Goal: Task Accomplishment & Management: Complete application form

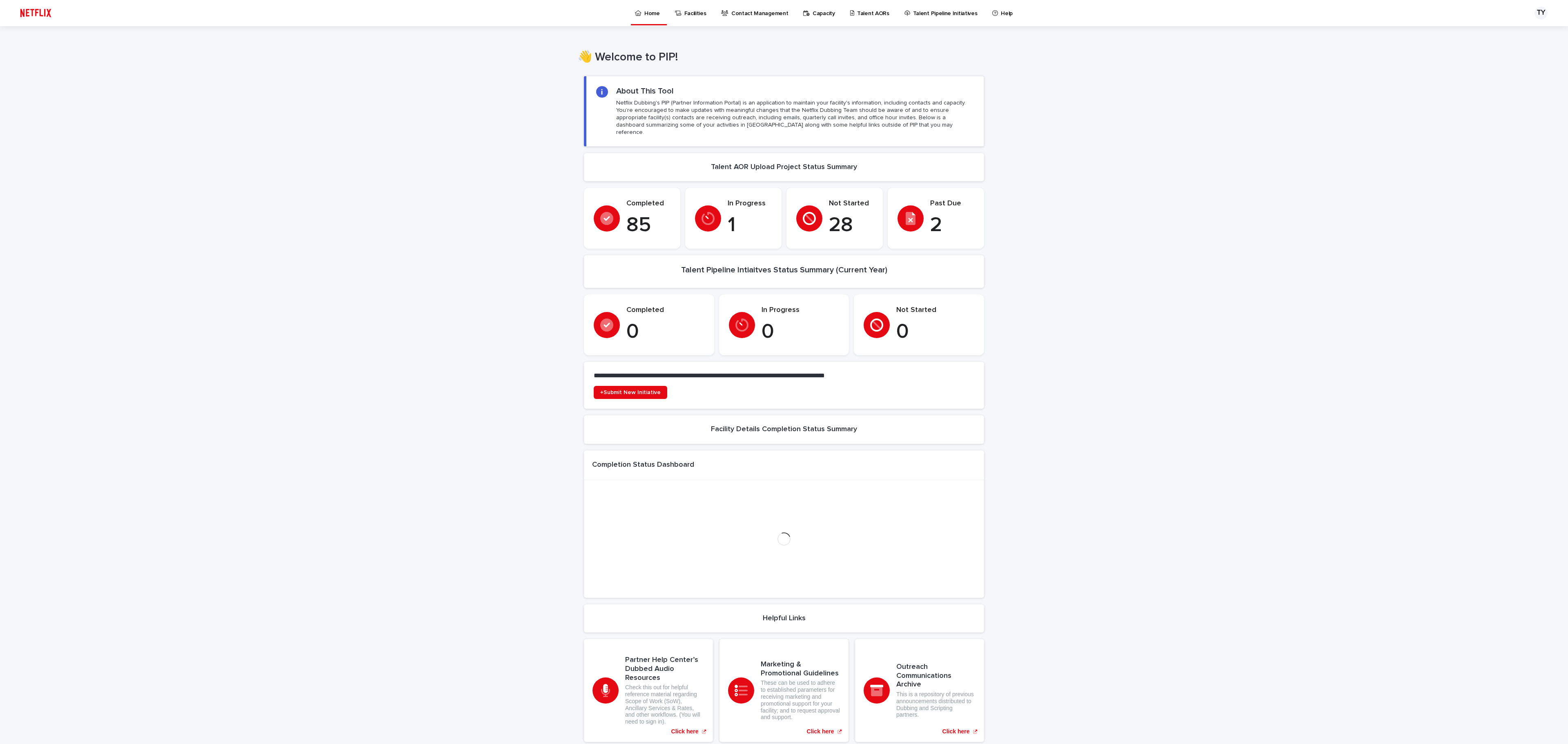
click at [867, 16] on p "Talent AORs" at bounding box center [873, 8] width 32 height 17
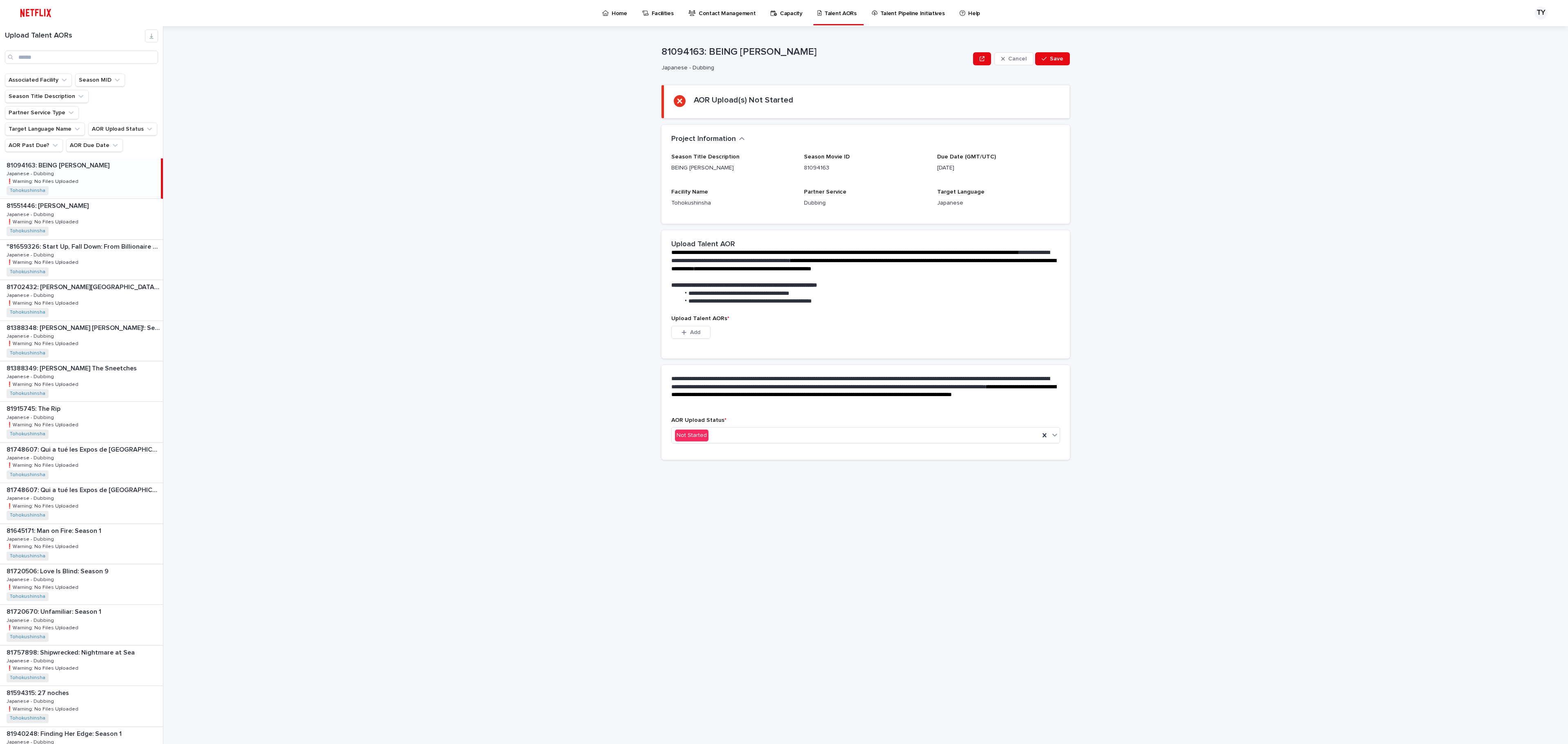
click at [836, 8] on p "Talent AORs" at bounding box center [841, 8] width 32 height 17
click at [88, 332] on p "81388348: [PERSON_NAME] [PERSON_NAME]!: Season 1" at bounding box center [84, 327] width 155 height 9
click at [696, 337] on button "Add" at bounding box center [691, 333] width 39 height 13
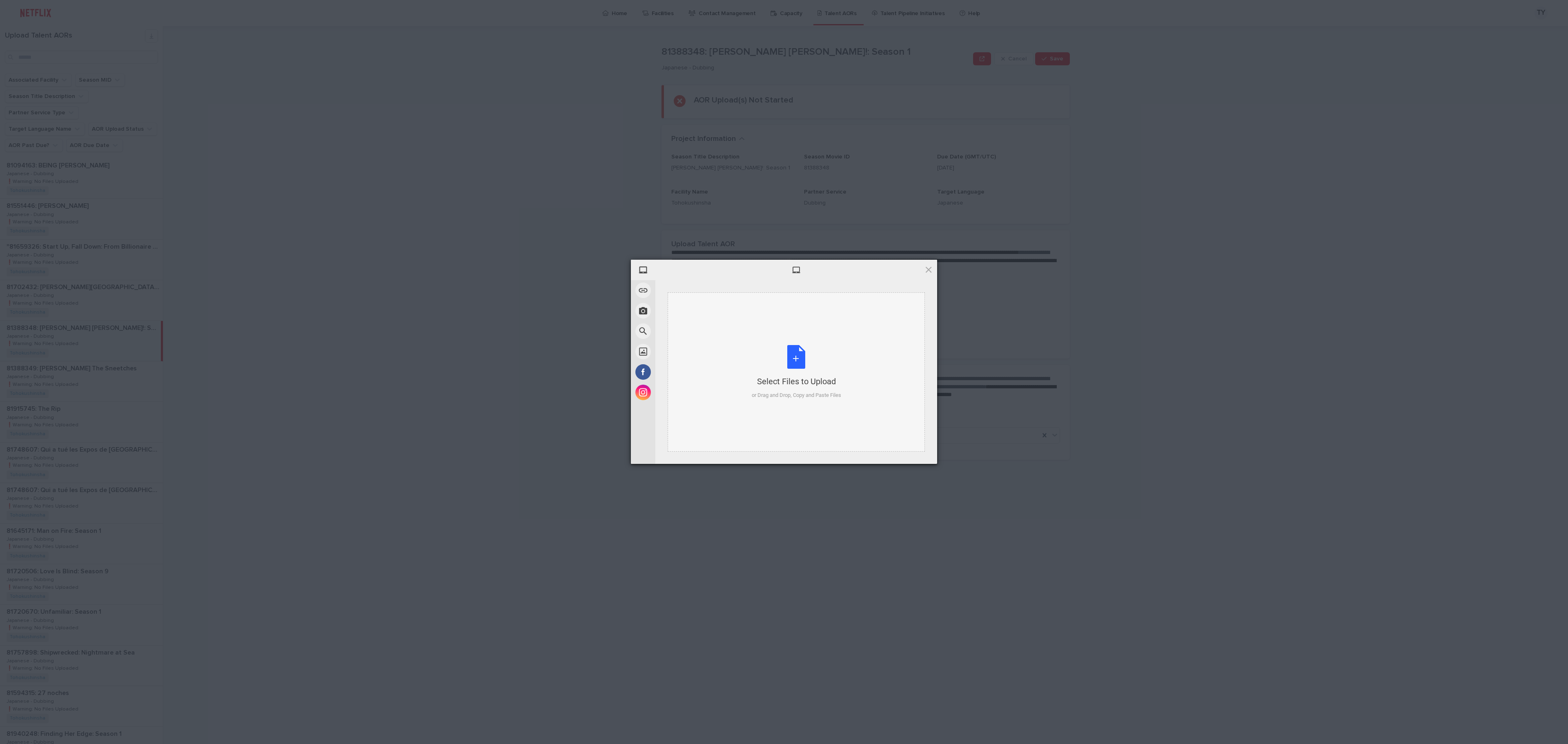
click at [761, 349] on div "Select Files to Upload or Drag and Drop, Copy and Paste Files" at bounding box center [796, 372] width 90 height 54
click at [919, 448] on span "Upload 4" at bounding box center [908, 452] width 50 height 16
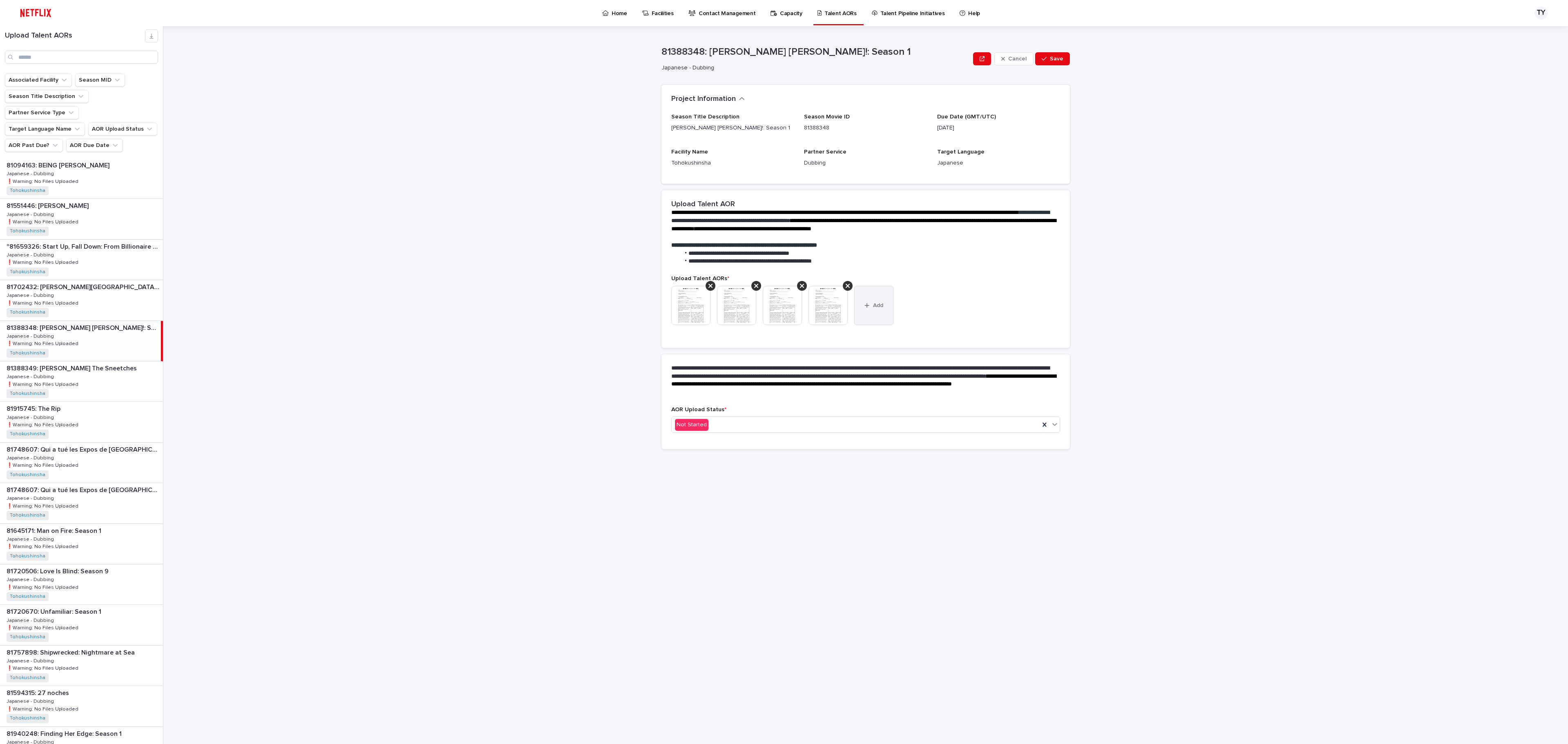
click at [869, 298] on button "Add" at bounding box center [873, 305] width 39 height 39
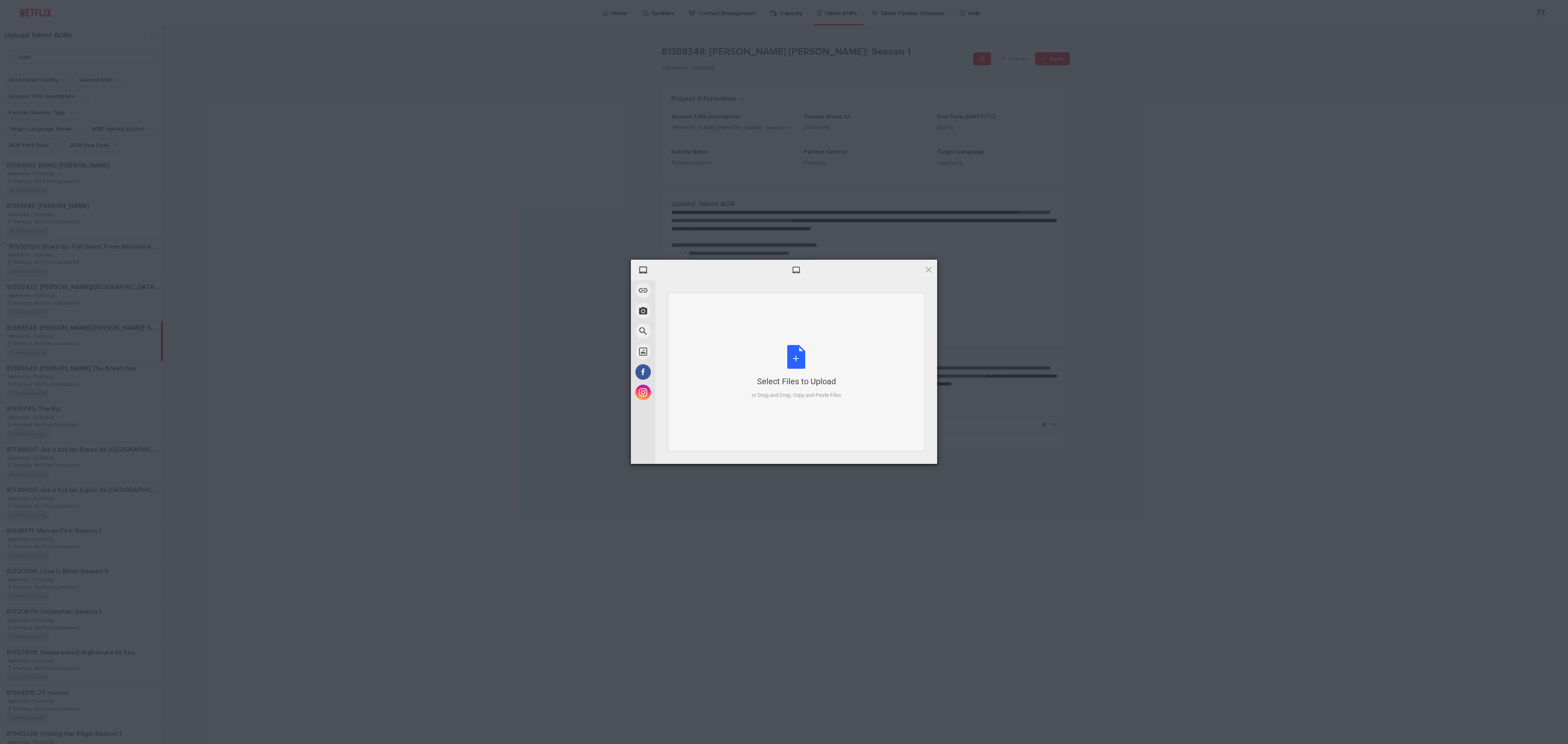
click at [766, 380] on div "Select Files to Upload" at bounding box center [796, 381] width 90 height 12
click at [927, 450] on span "Upload 12" at bounding box center [908, 452] width 50 height 16
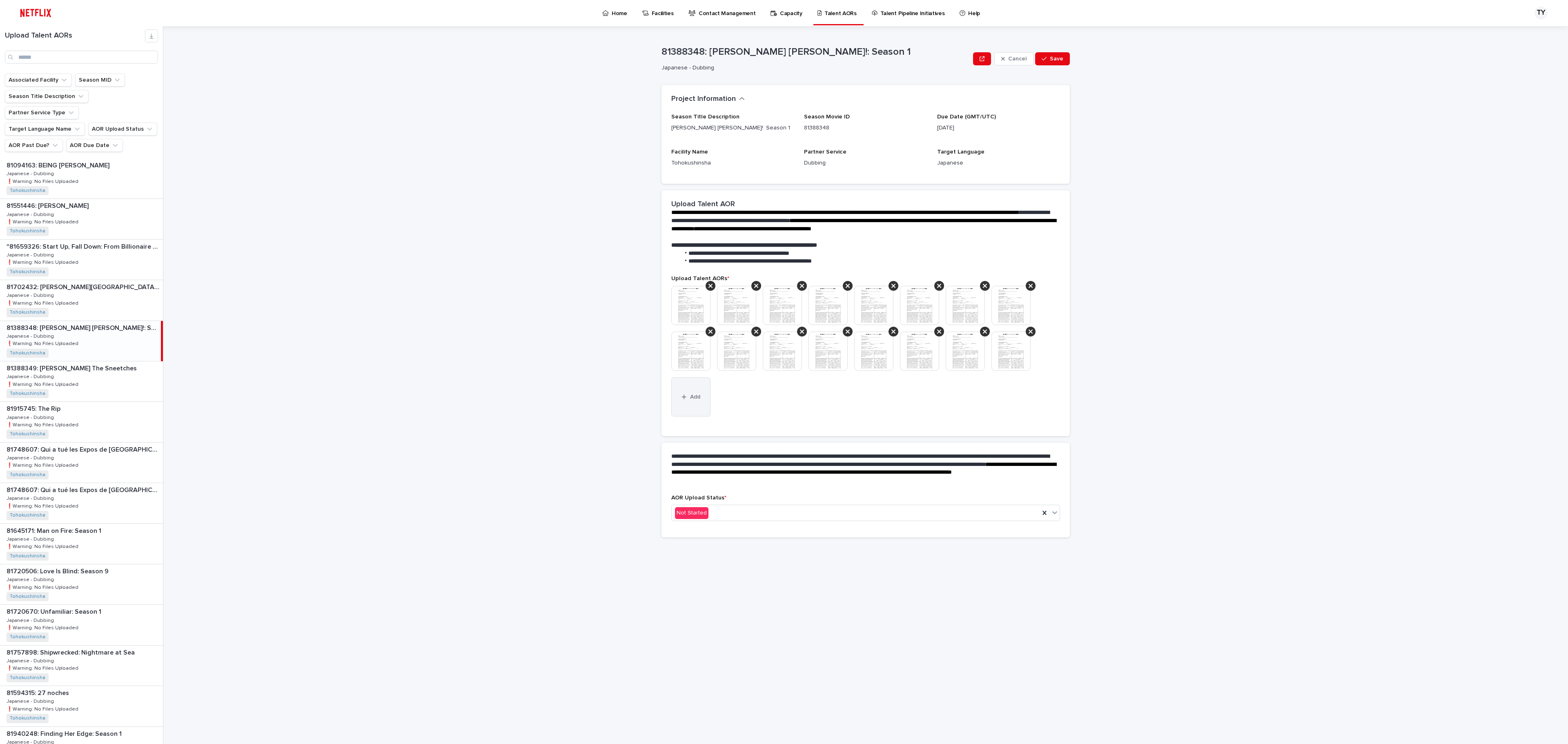
click at [684, 396] on icon "button" at bounding box center [684, 396] width 5 height 6
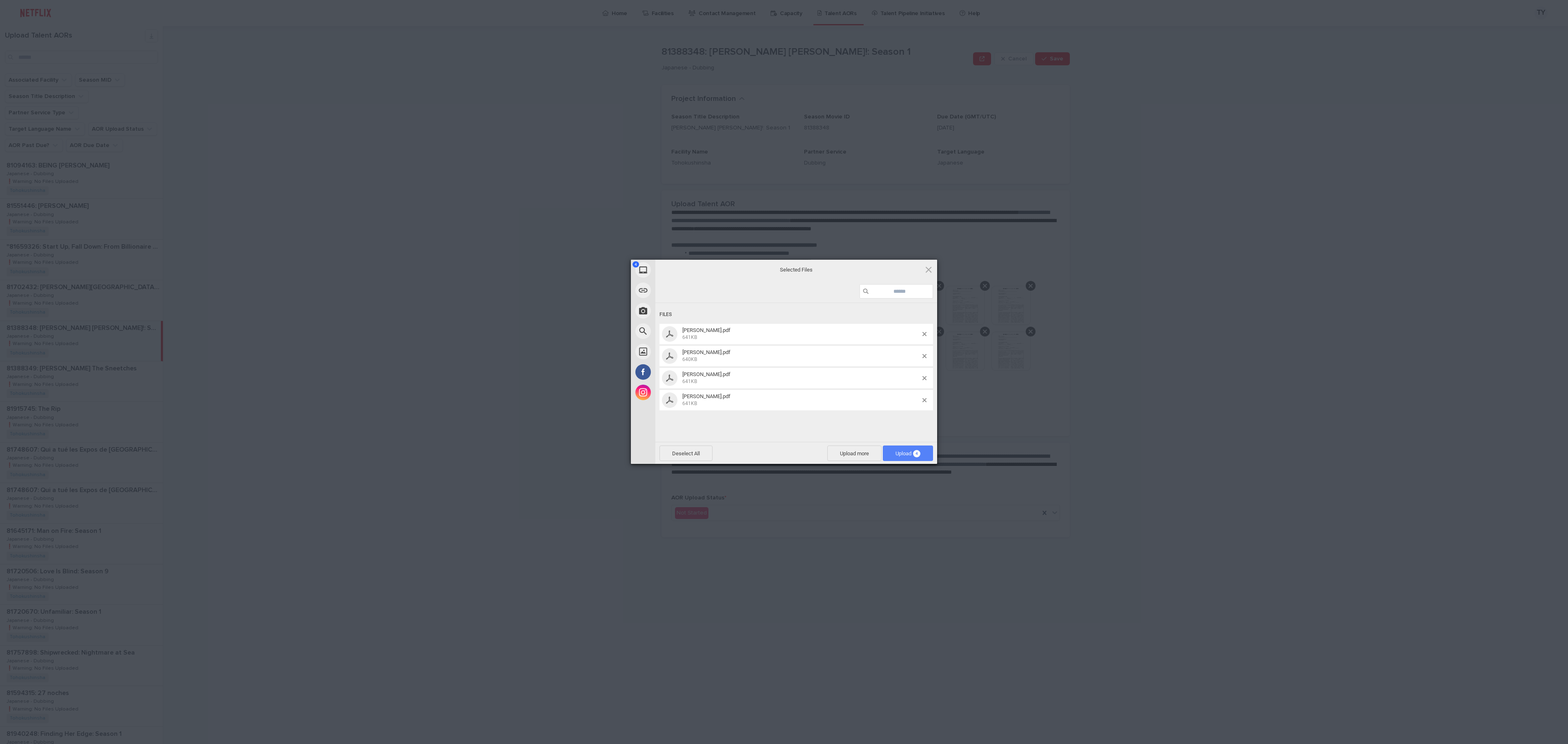
click at [915, 448] on span "Upload 4" at bounding box center [908, 452] width 50 height 16
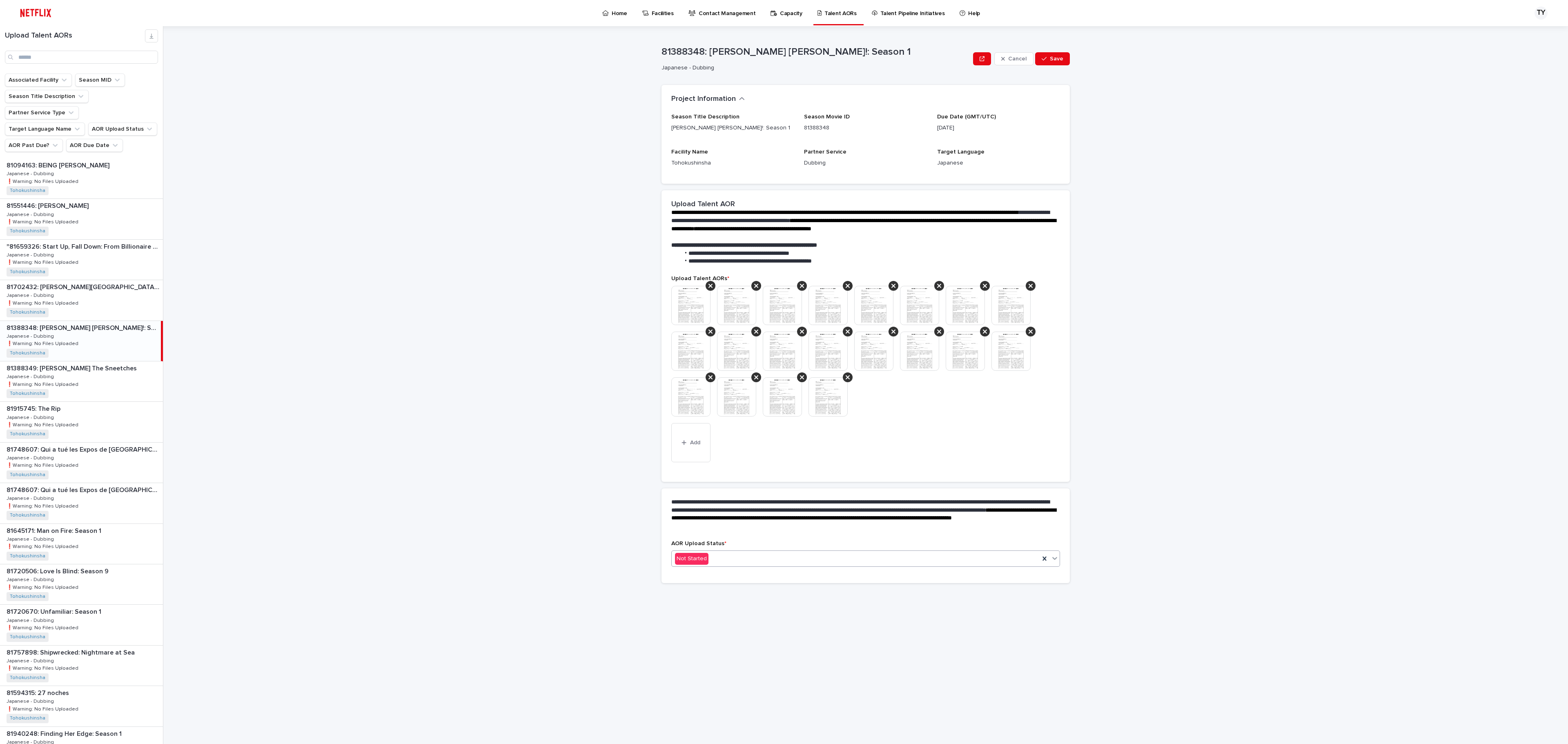
click at [778, 554] on div "Not Started" at bounding box center [855, 559] width 368 height 13
click at [713, 575] on div "Completed" at bounding box center [865, 575] width 388 height 14
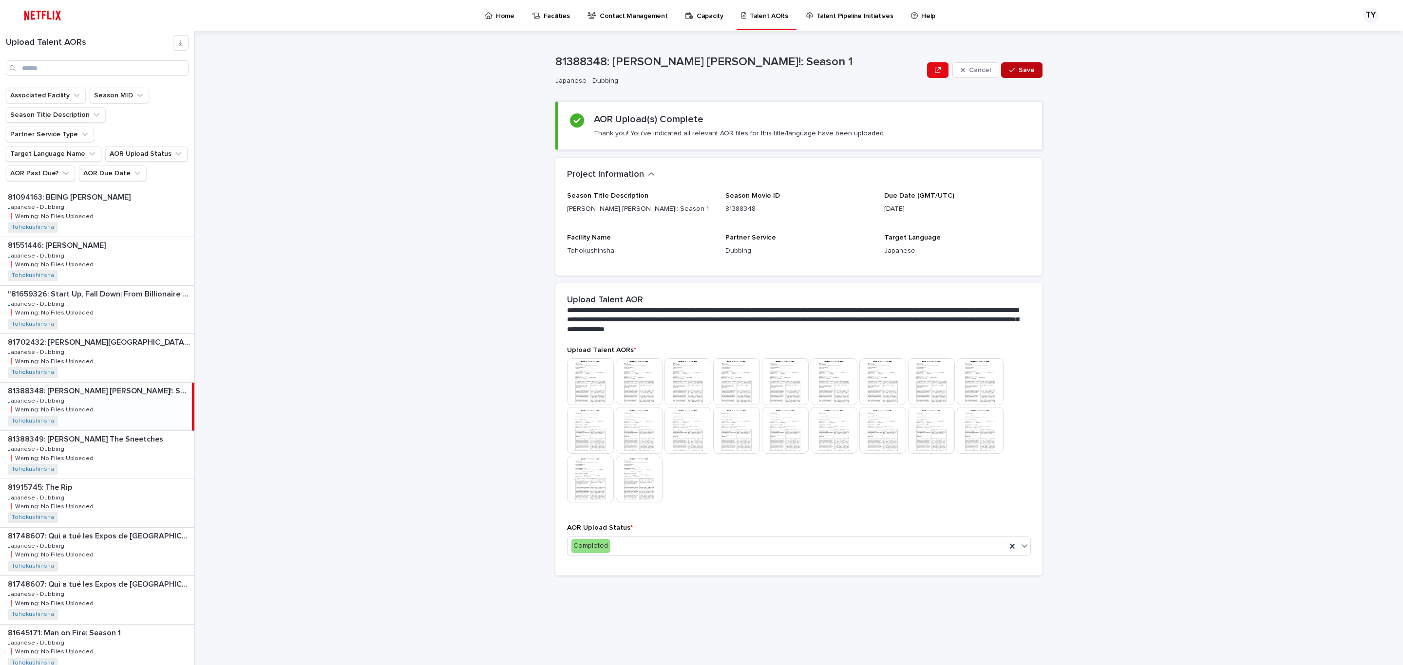
click at [1018, 69] on div "button" at bounding box center [1014, 70] width 10 height 7
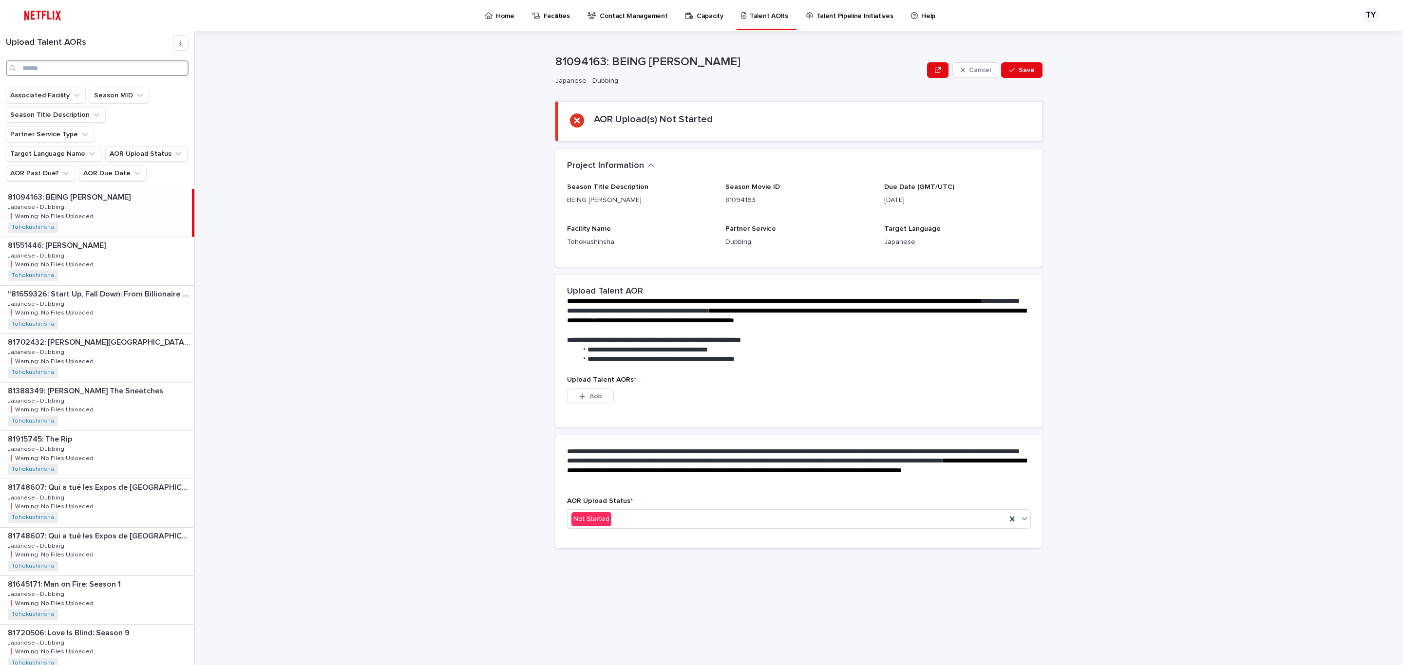
click at [63, 63] on input "Search" at bounding box center [97, 68] width 183 height 16
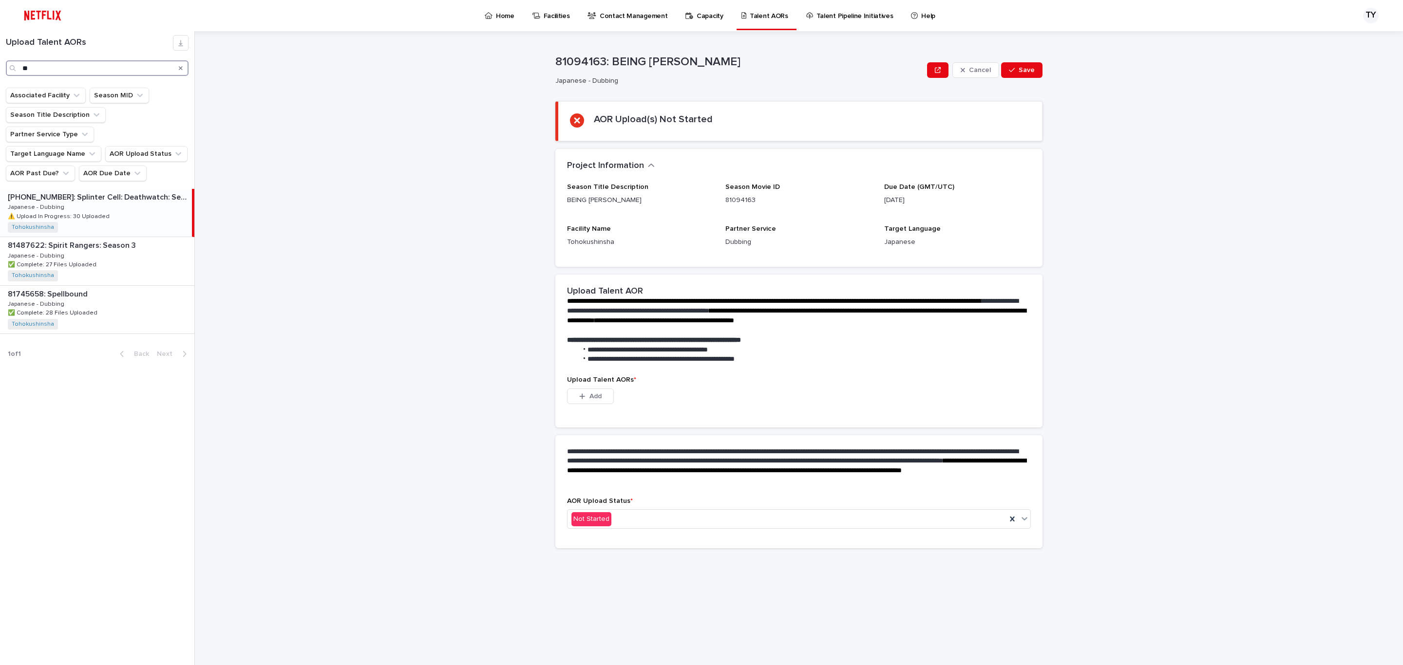
type input "**"
click at [89, 205] on div "[PHONE_NUMBER]: Splinter Cell: Deathwatch: Season [PHONE_NUMBER]: Splinter Cell…" at bounding box center [96, 213] width 192 height 48
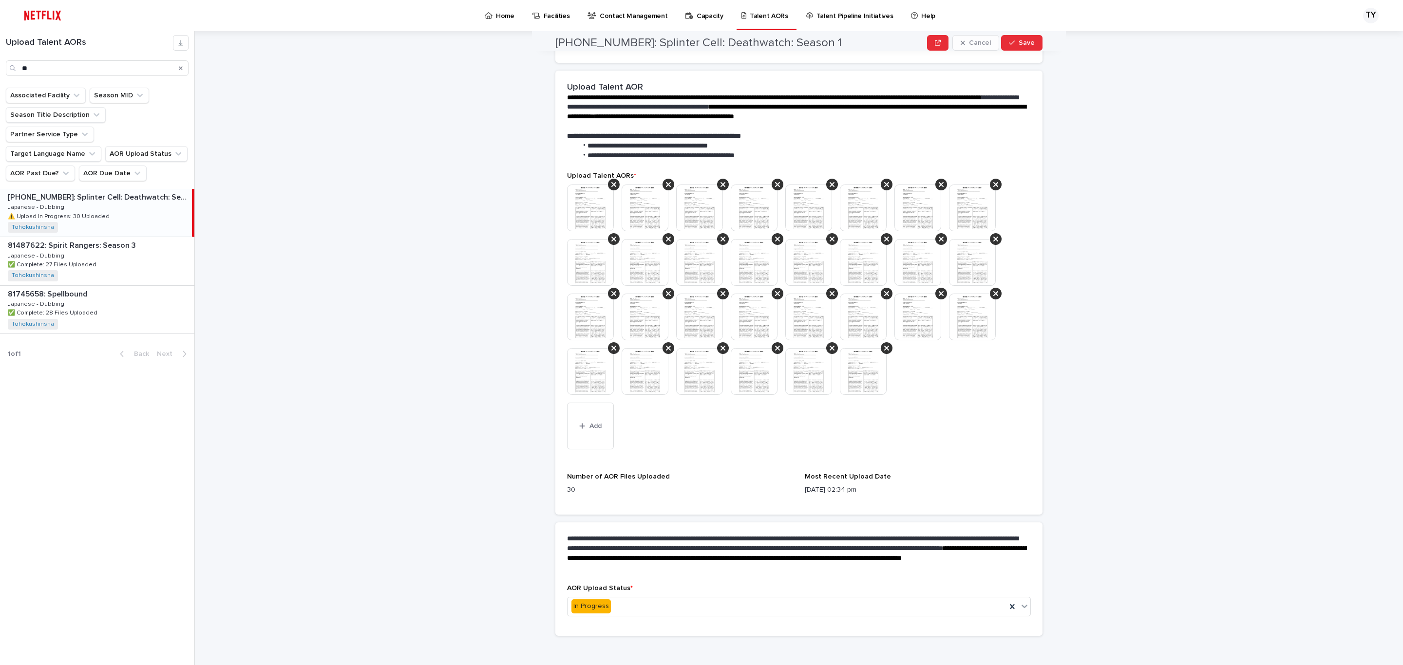
scroll to position [267, 0]
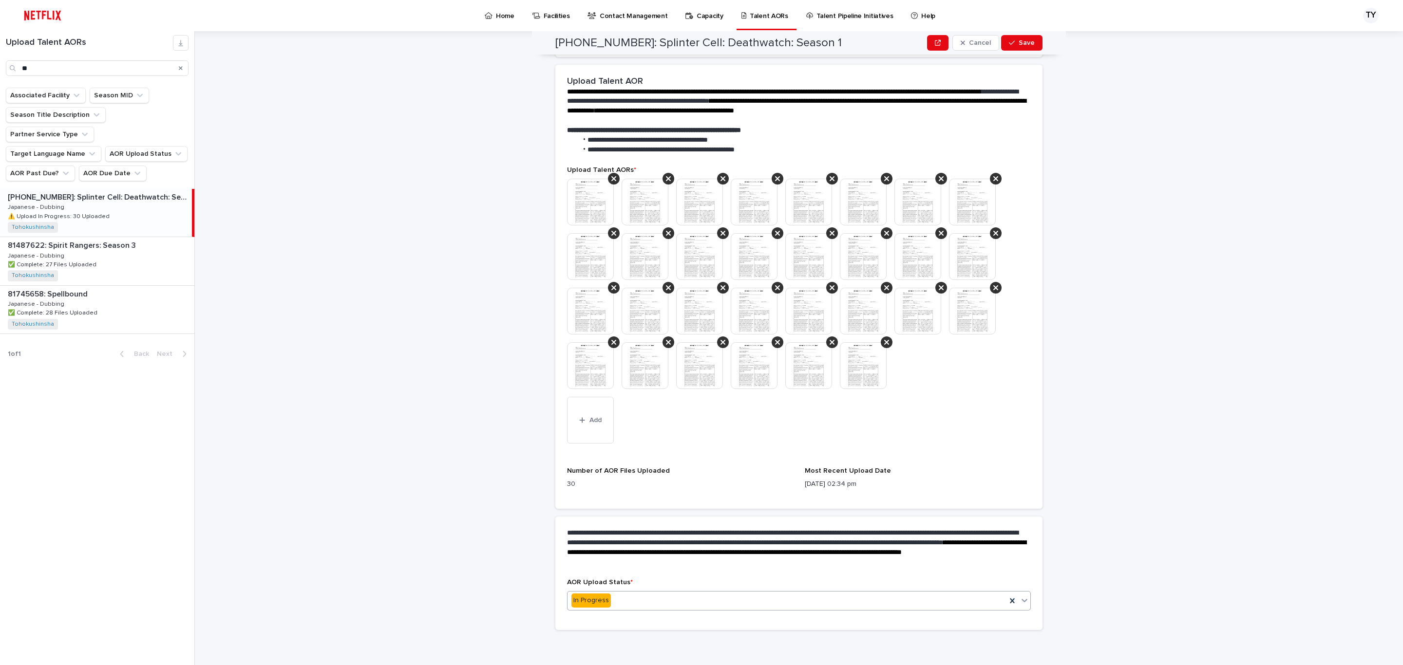
click at [629, 600] on div "In Progress" at bounding box center [787, 601] width 439 height 16
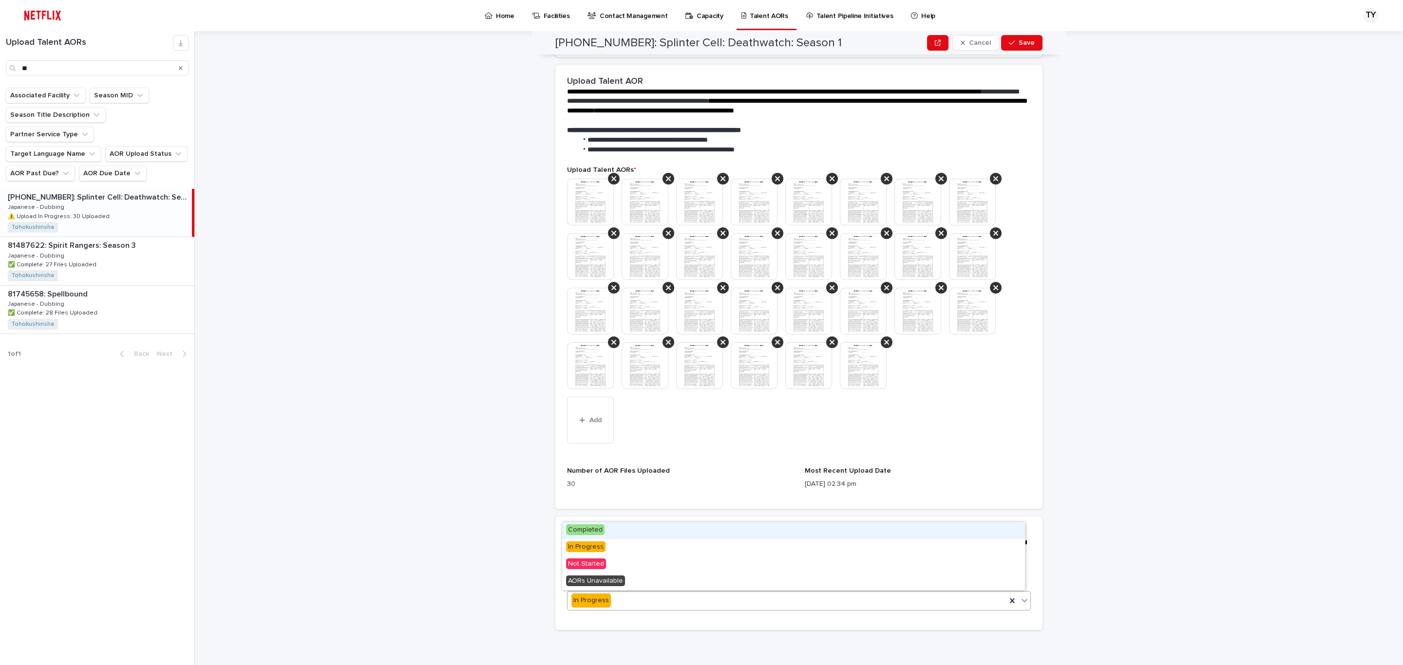
click at [614, 526] on div "Completed" at bounding box center [793, 530] width 463 height 17
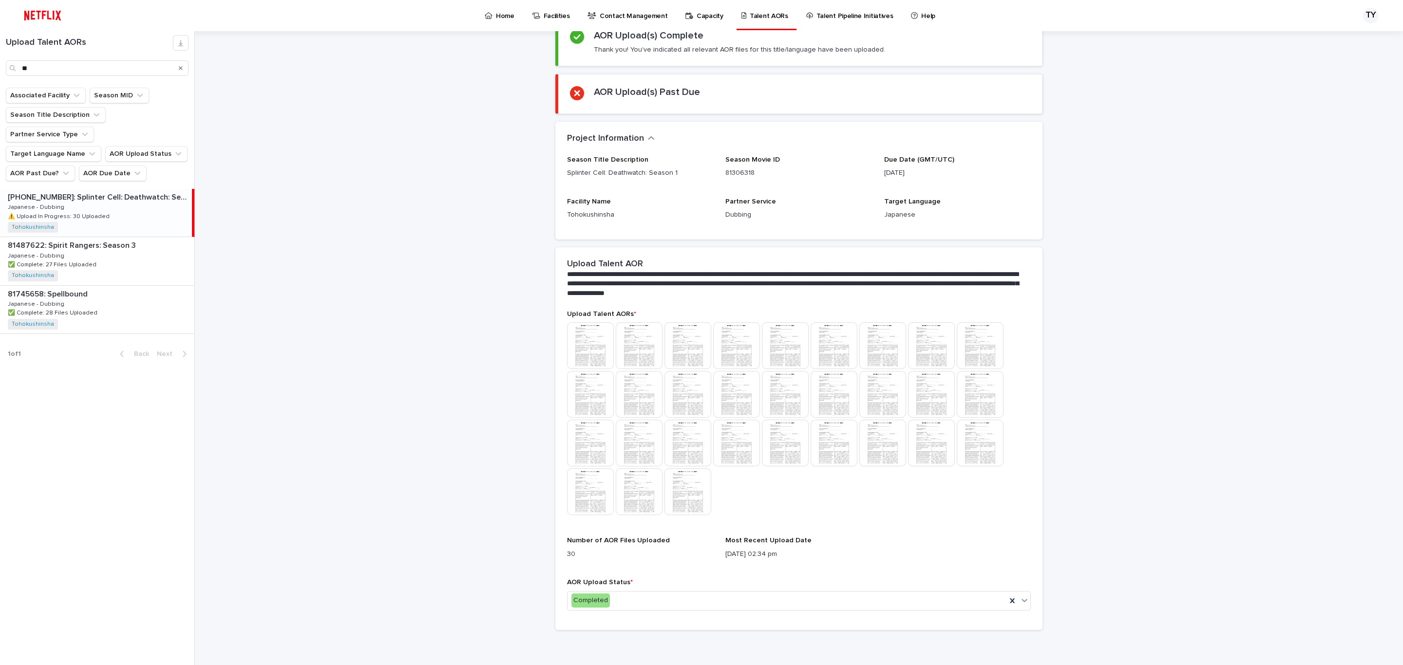
scroll to position [85, 0]
click at [674, 593] on div "Completed" at bounding box center [787, 601] width 439 height 16
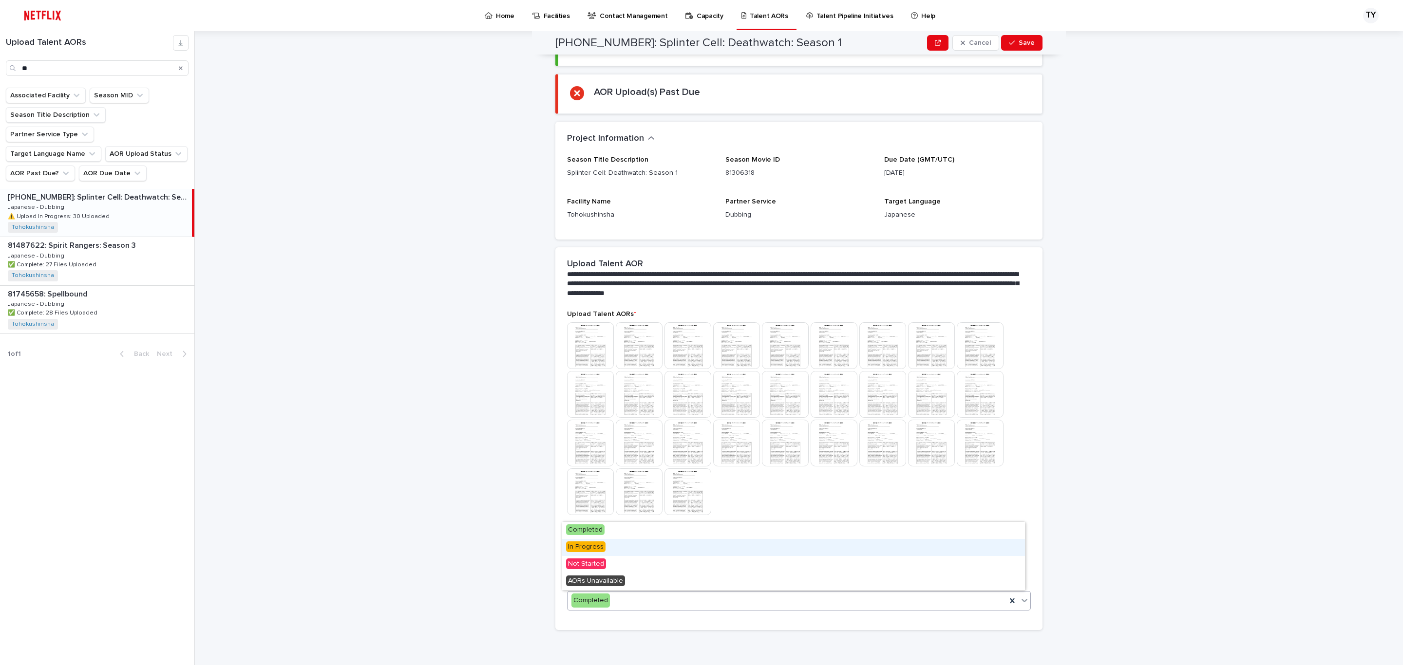
click at [626, 544] on div "In Progress" at bounding box center [793, 547] width 463 height 17
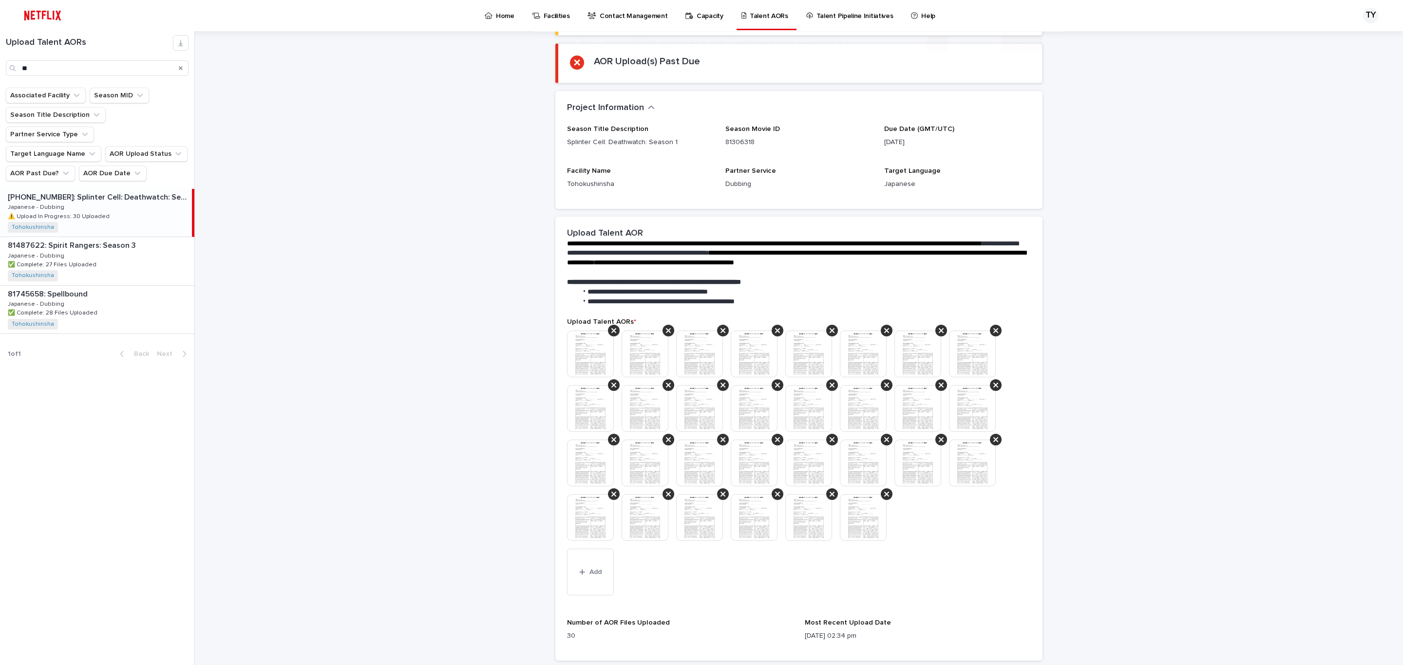
scroll to position [267, 0]
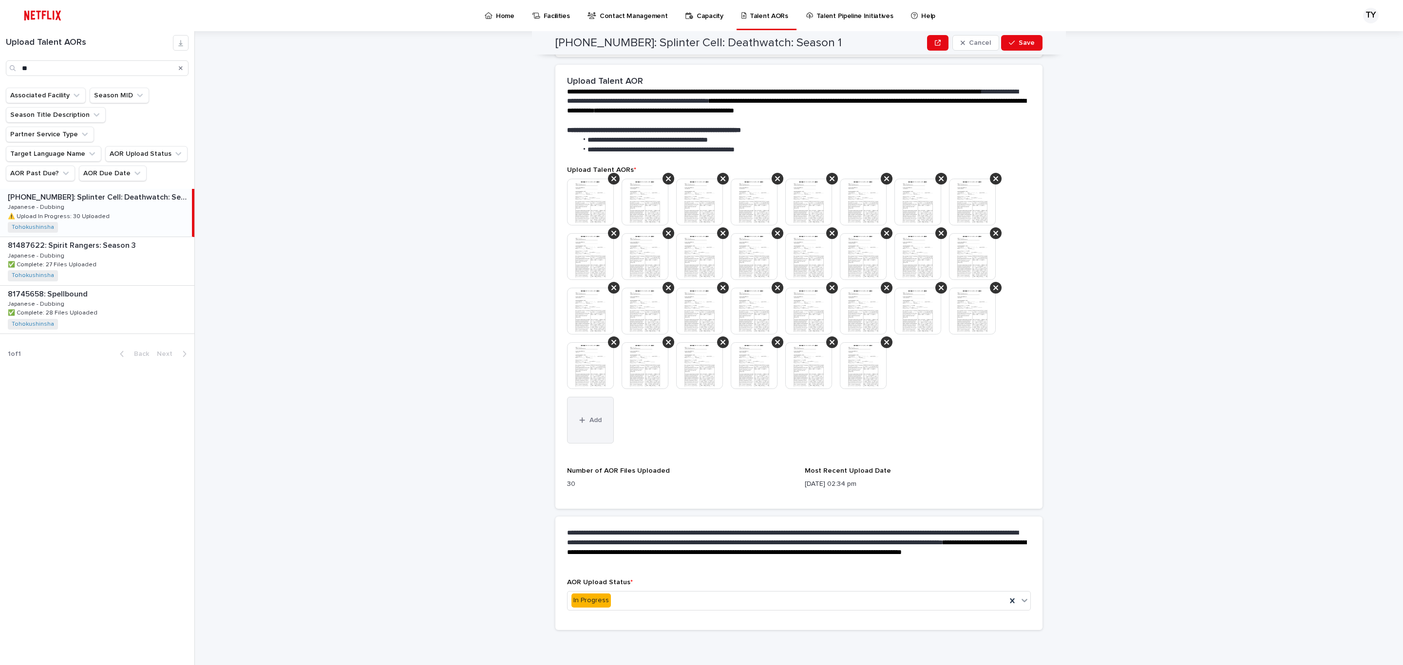
click at [585, 428] on button "Add" at bounding box center [590, 420] width 47 height 47
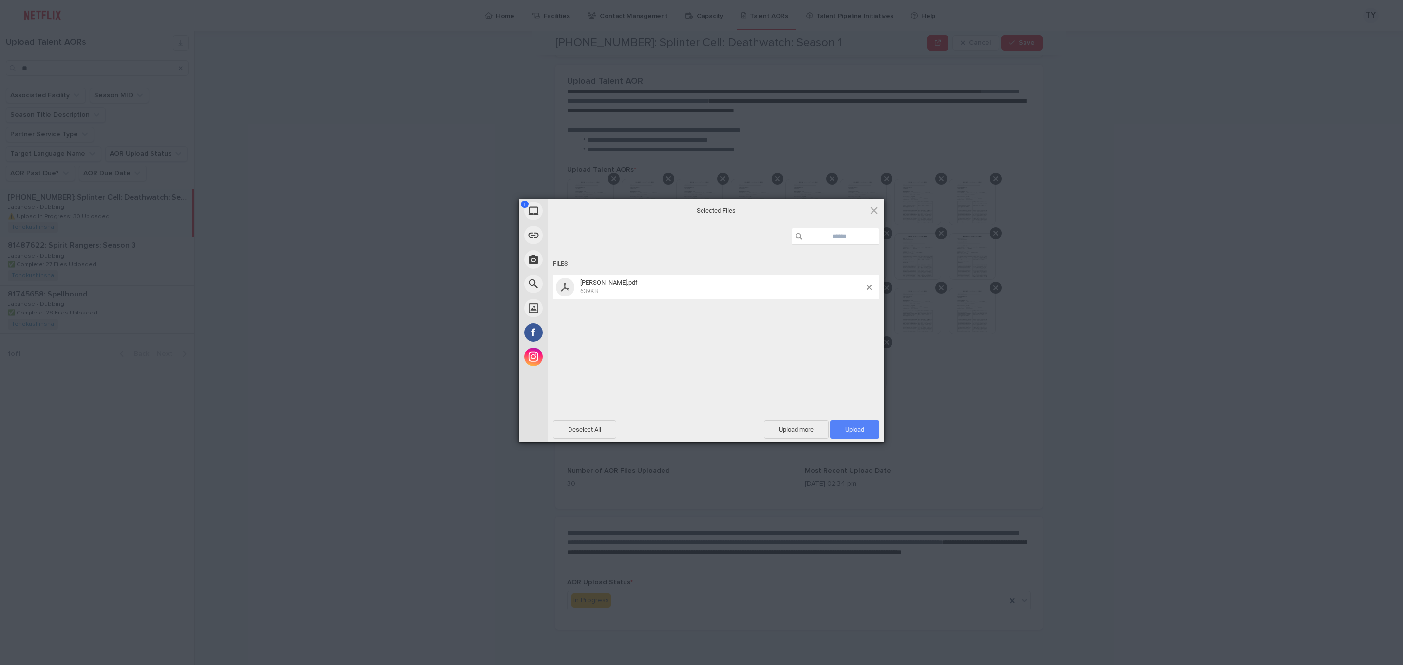
click at [858, 431] on span "Upload 1" at bounding box center [854, 429] width 19 height 7
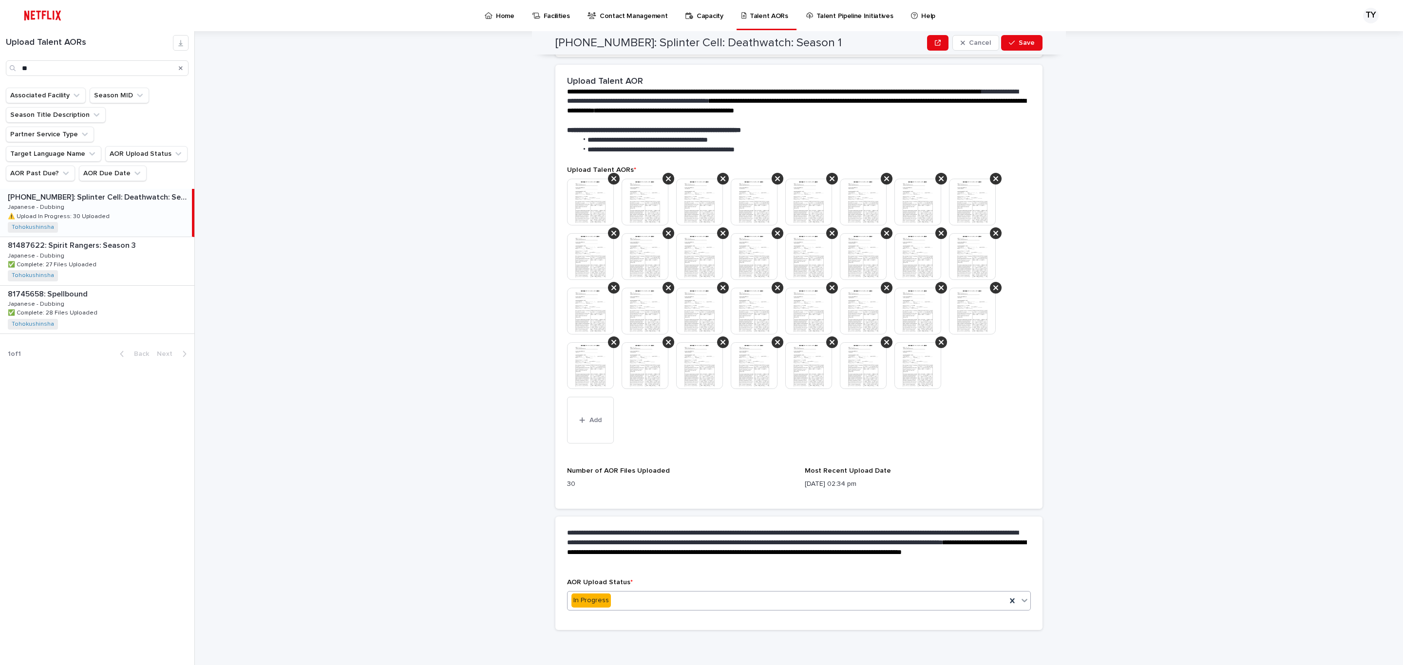
click at [641, 600] on div "In Progress" at bounding box center [787, 601] width 439 height 16
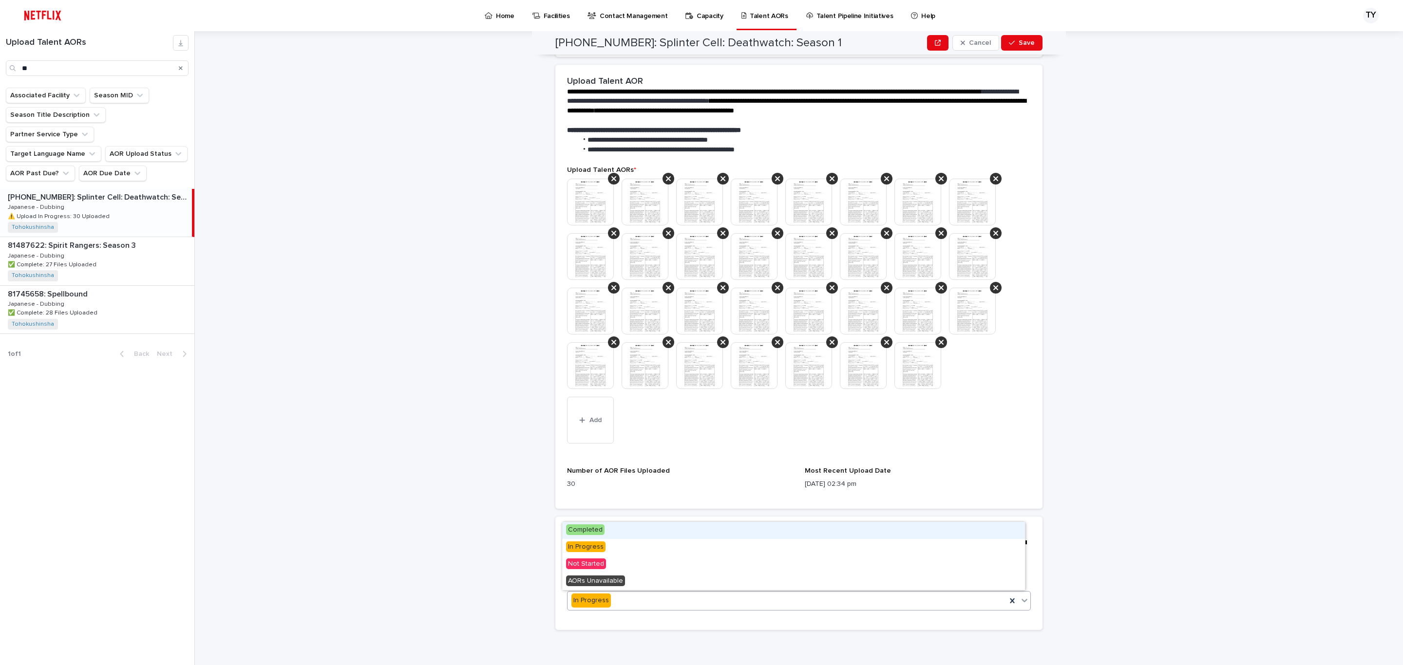
click at [626, 530] on div "Completed" at bounding box center [793, 530] width 463 height 17
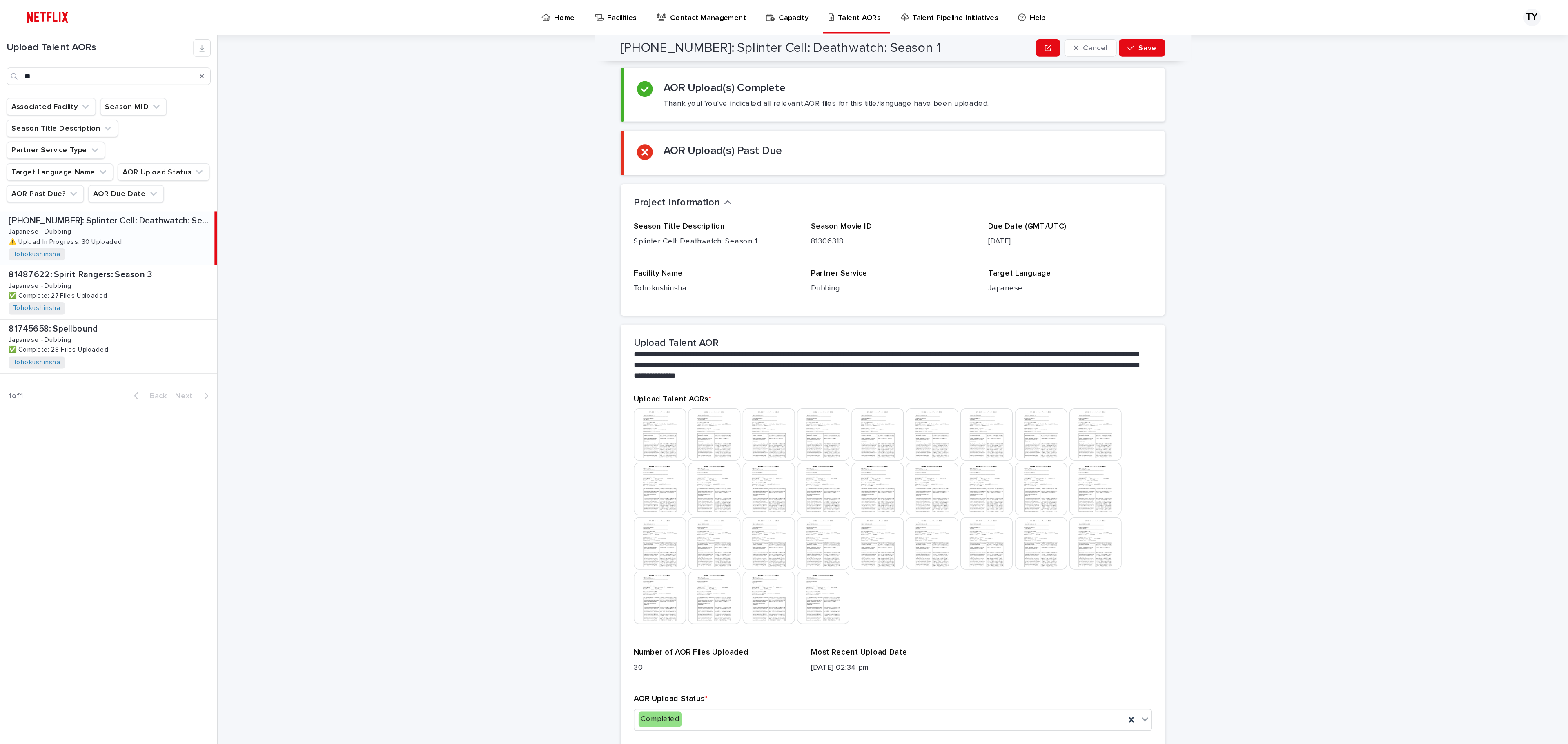
scroll to position [0, 0]
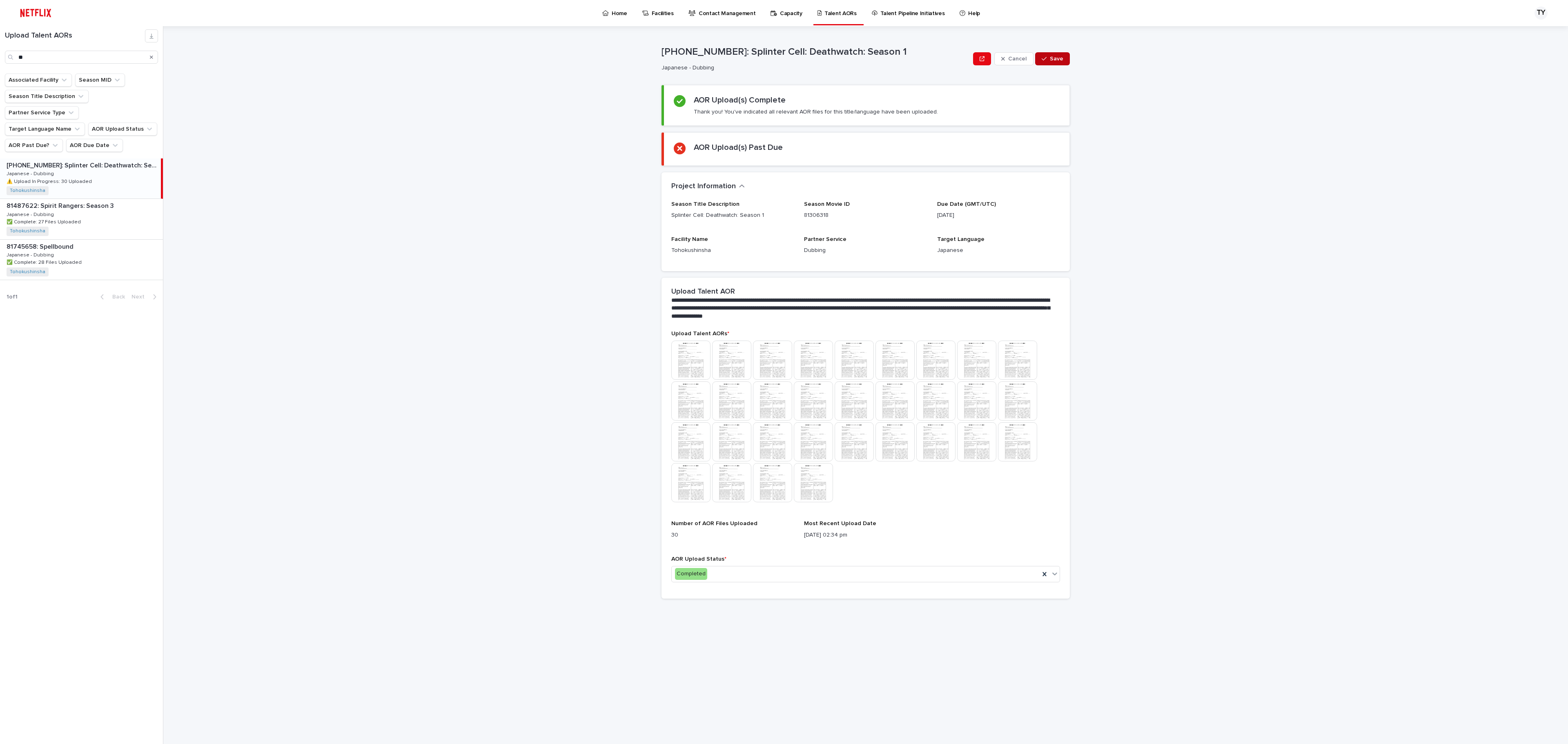
click at [1059, 60] on span "Save" at bounding box center [1056, 59] width 13 height 6
